Goal: Find specific page/section: Find specific page/section

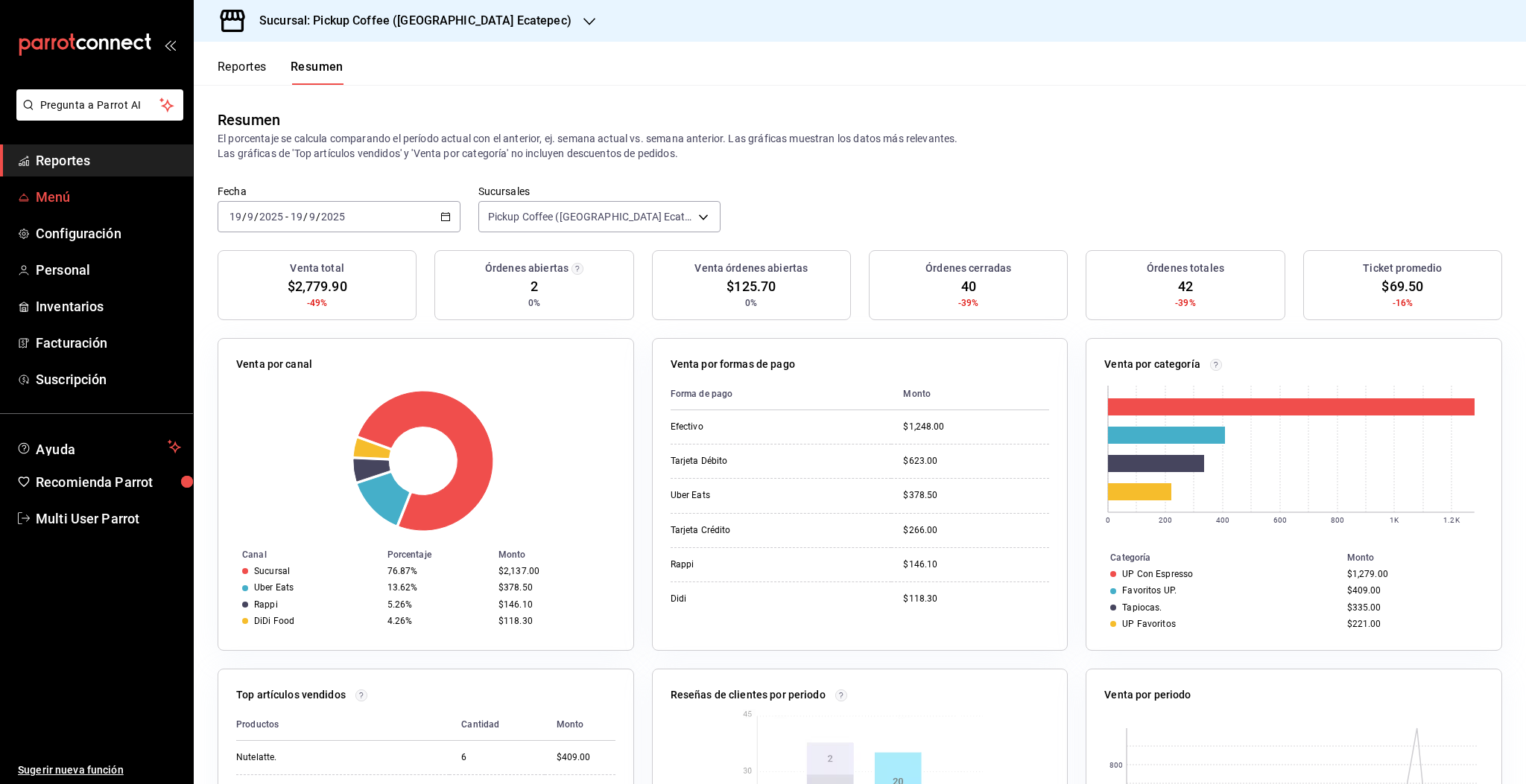
click at [57, 201] on span "Menú" at bounding box center [108, 197] width 145 height 20
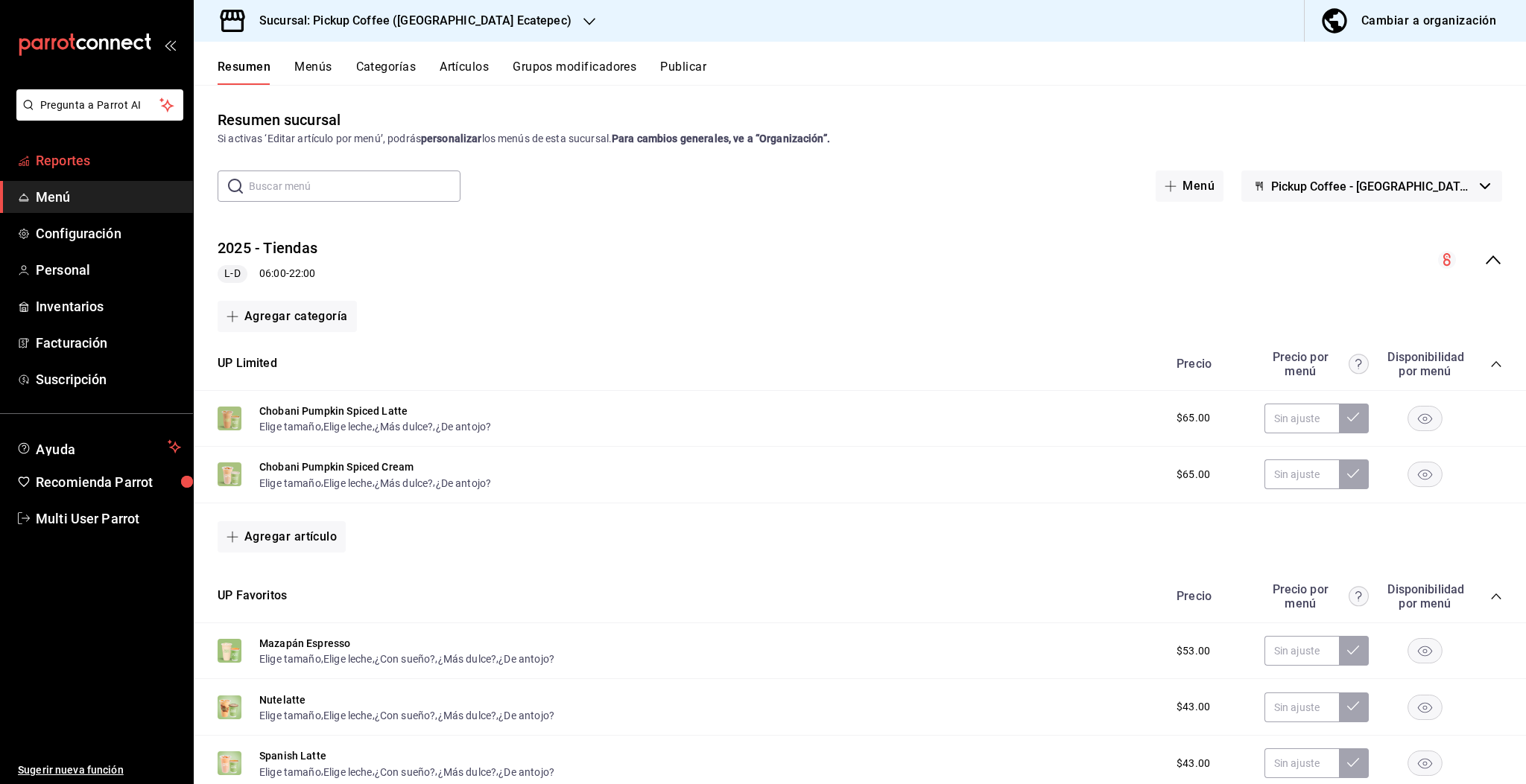
click at [81, 163] on span "Reportes" at bounding box center [108, 160] width 145 height 20
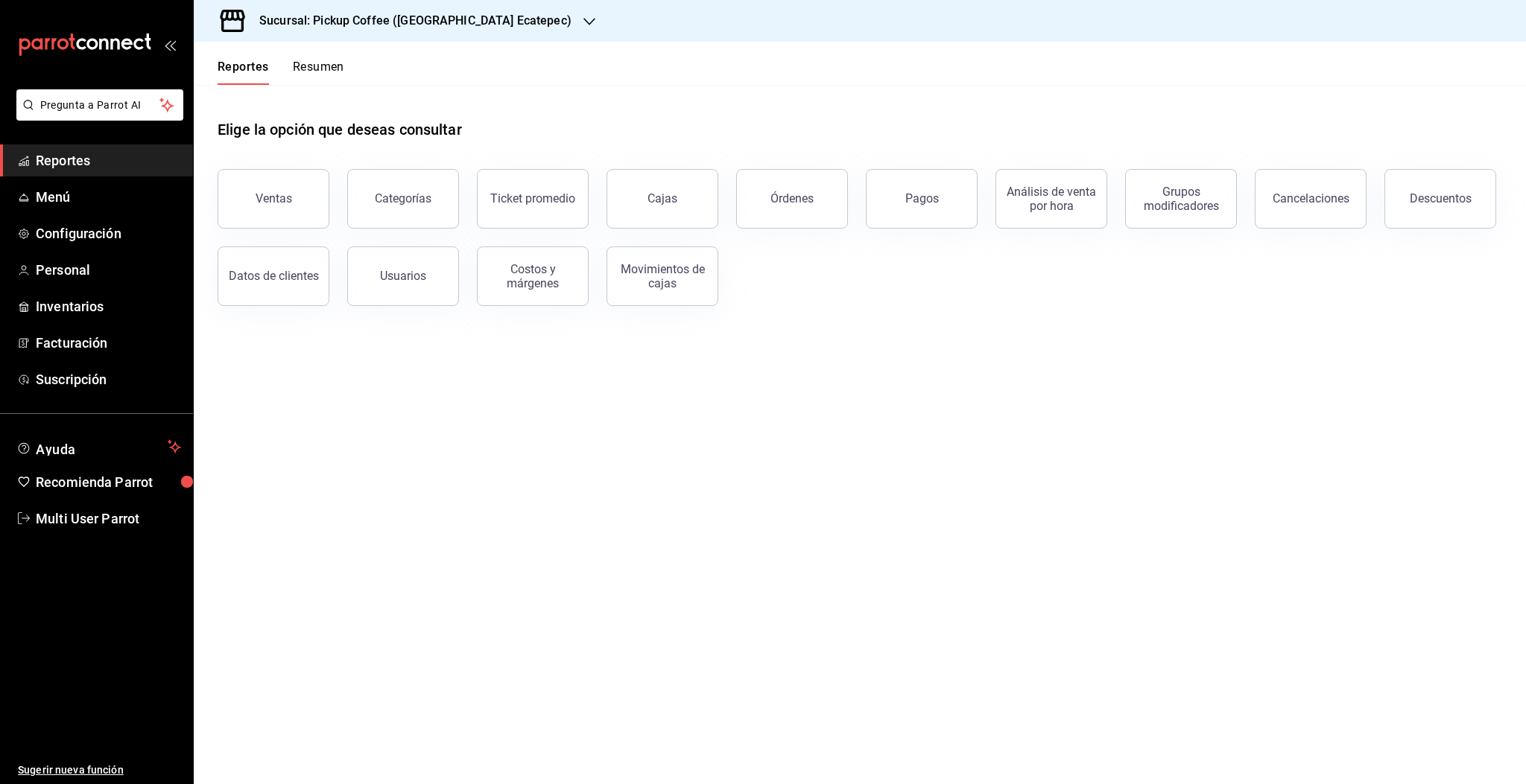
click at [336, 74] on button "Resumen" at bounding box center [318, 72] width 51 height 25
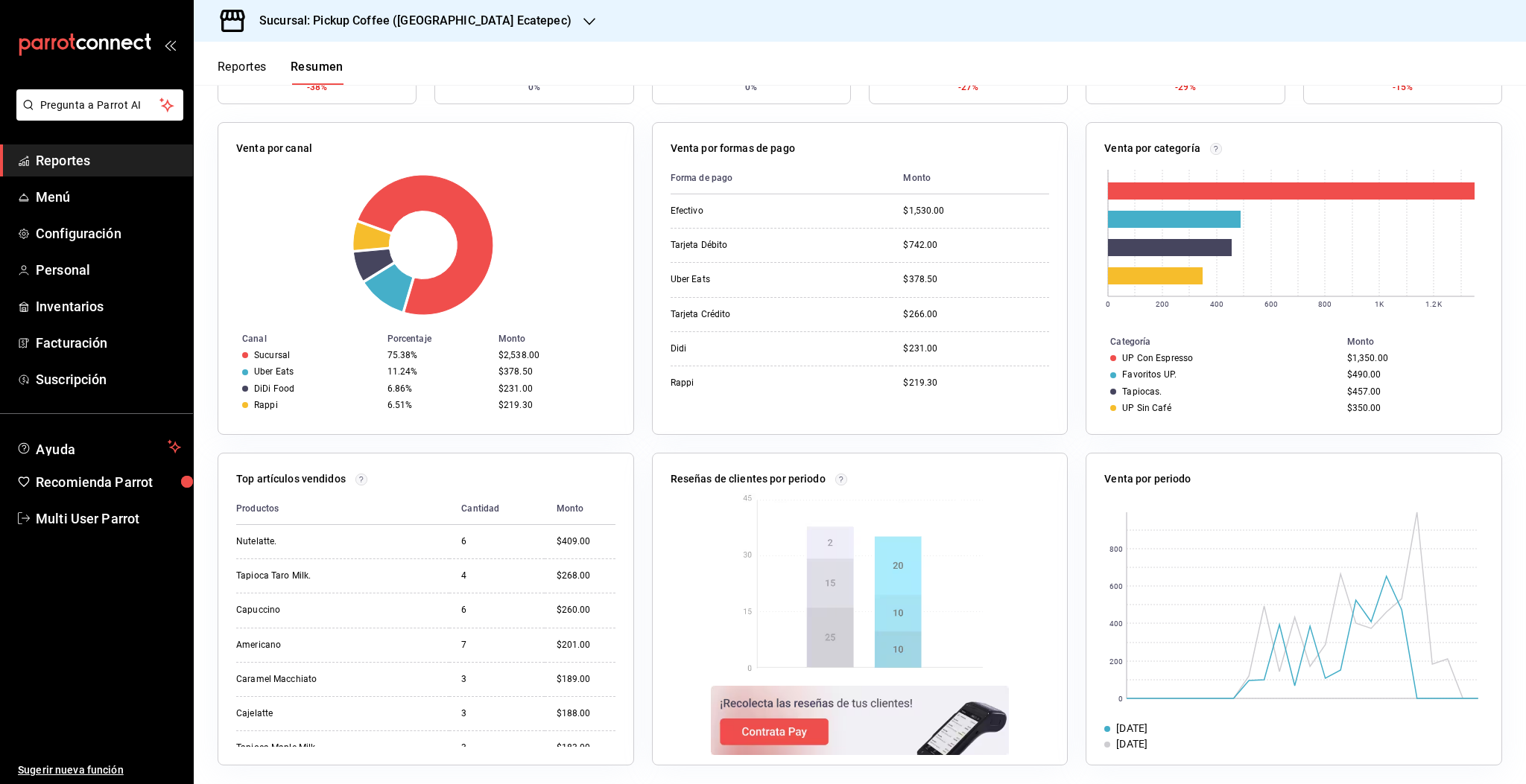
scroll to position [220, 0]
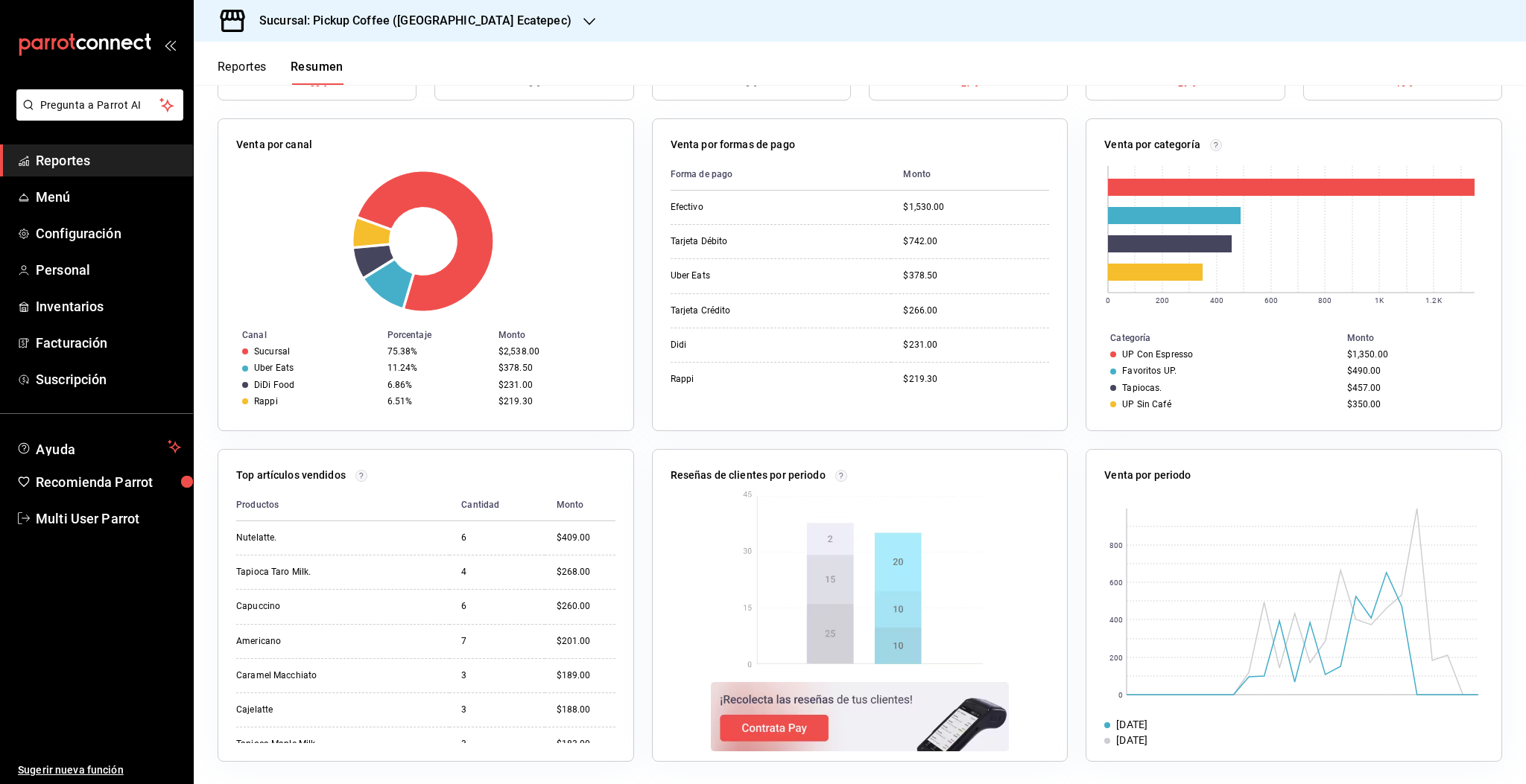
click at [256, 68] on button "Reportes" at bounding box center [242, 72] width 49 height 25
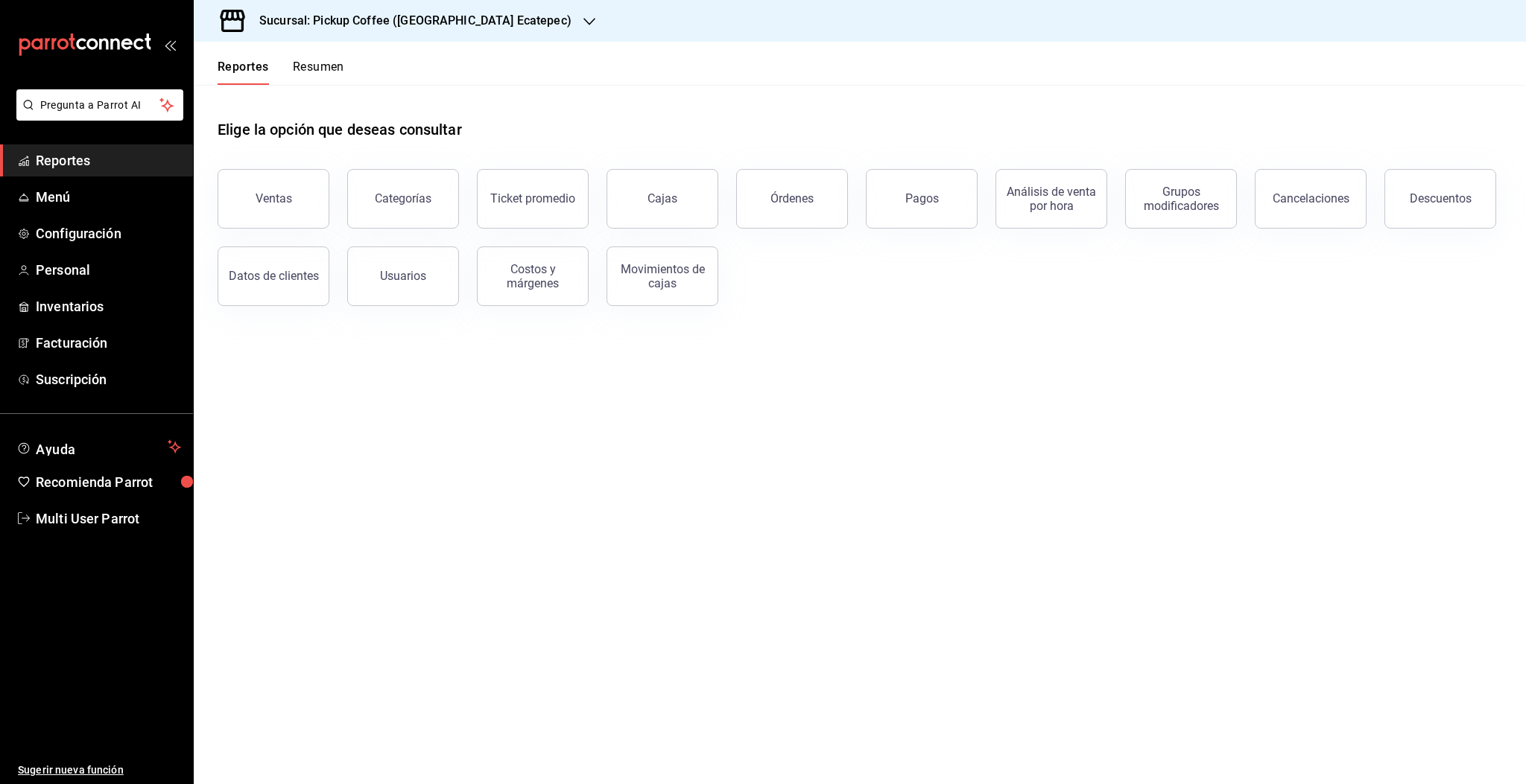
click at [331, 66] on button "Resumen" at bounding box center [318, 72] width 51 height 25
